Goal: Task Accomplishment & Management: Complete application form

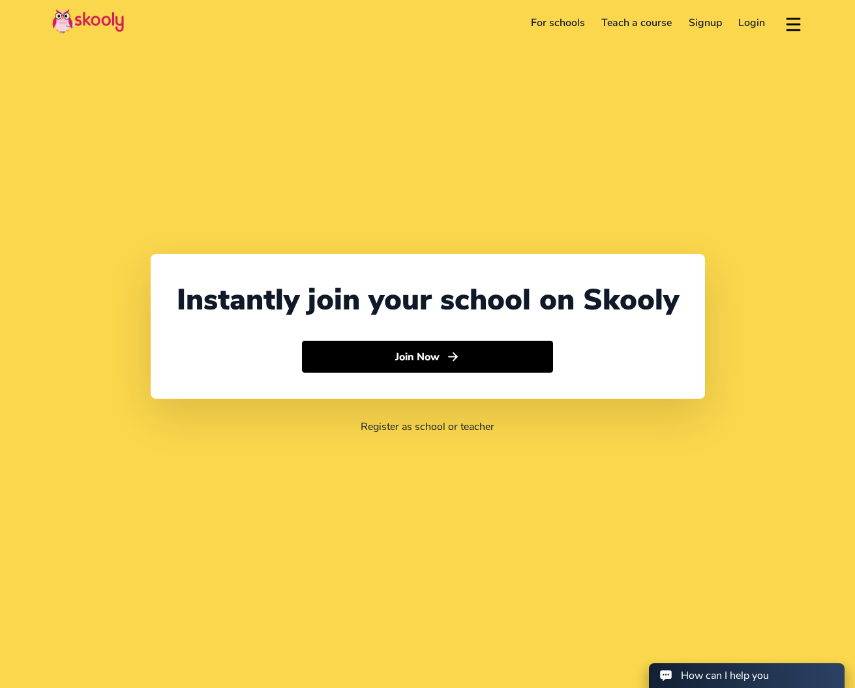
select select "65"
select select "[GEOGRAPHIC_DATA]"
select select "[GEOGRAPHIC_DATA]/[GEOGRAPHIC_DATA]"
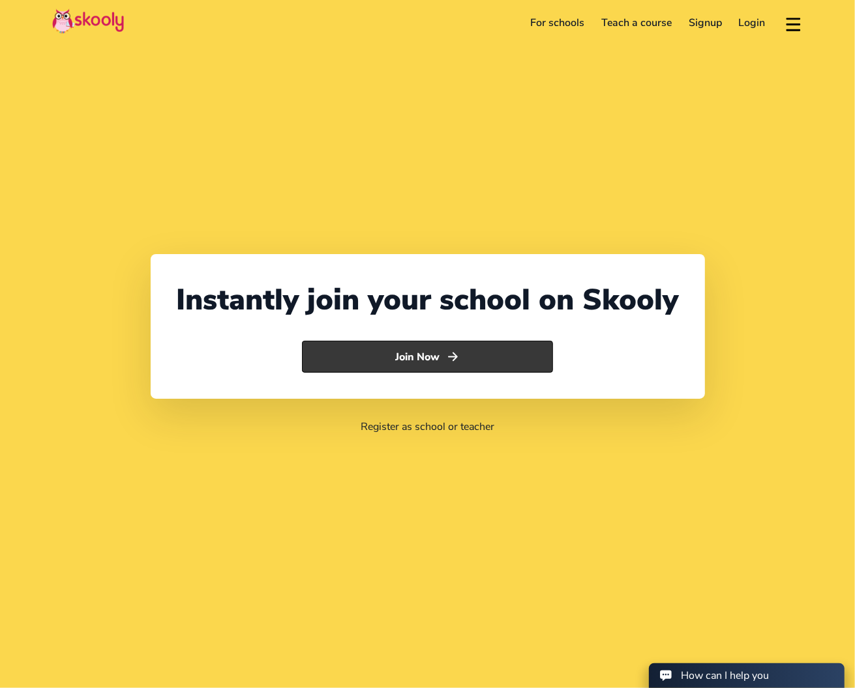
click at [372, 367] on button "Join Now" at bounding box center [427, 357] width 251 height 33
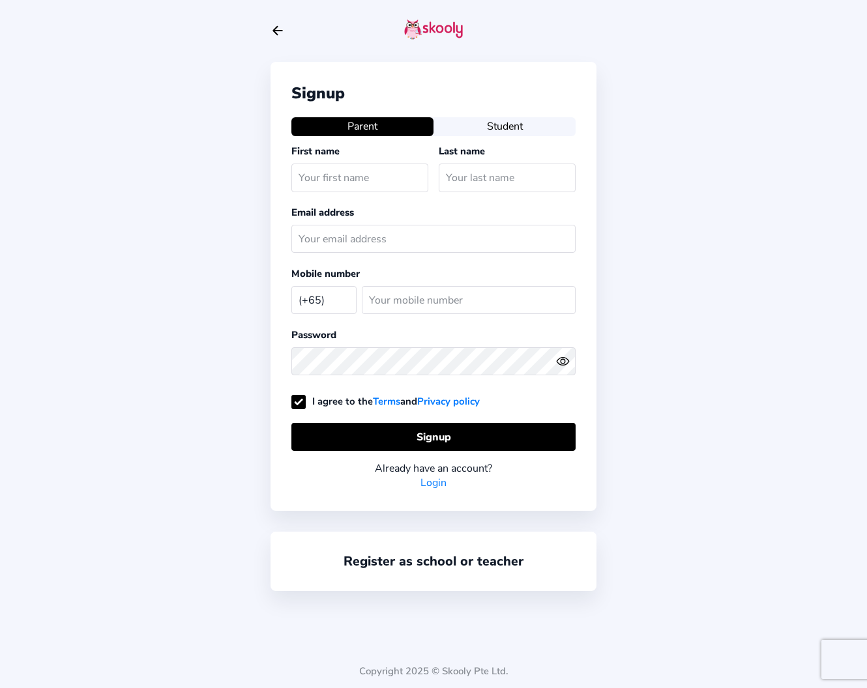
select select "SG"
click at [284, 29] on icon "Arrow Back" at bounding box center [278, 30] width 14 height 14
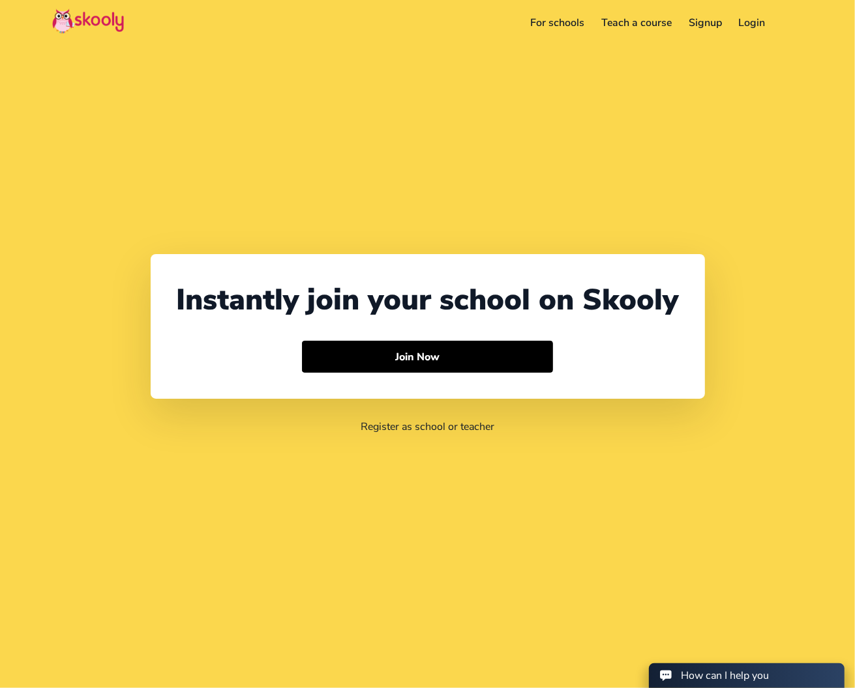
select select "65"
select select "[GEOGRAPHIC_DATA]"
select select "[GEOGRAPHIC_DATA]/[GEOGRAPHIC_DATA]"
click at [737, 22] on link "Login" at bounding box center [752, 22] width 44 height 21
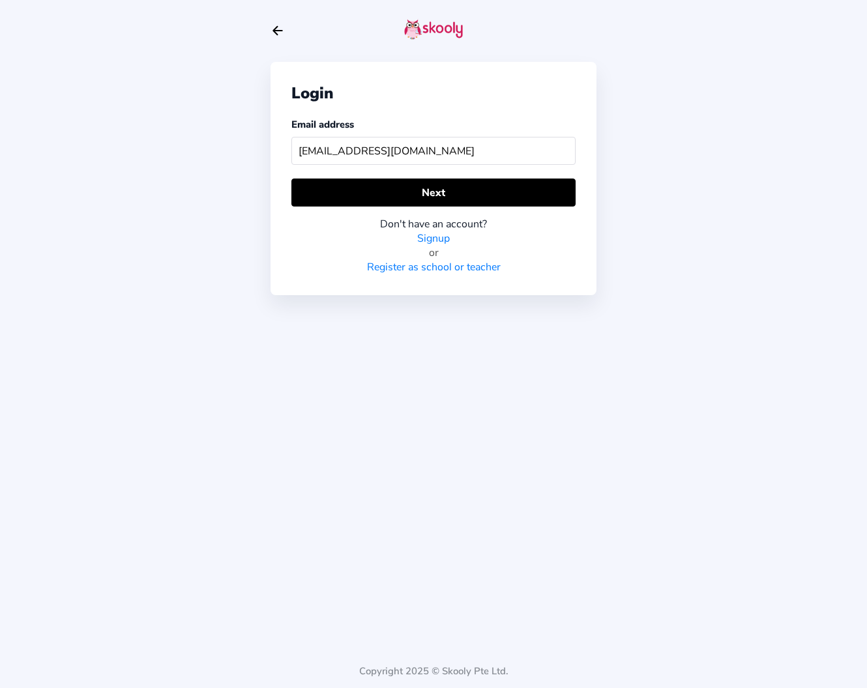
type input "noralizaa205@gmail.com"
